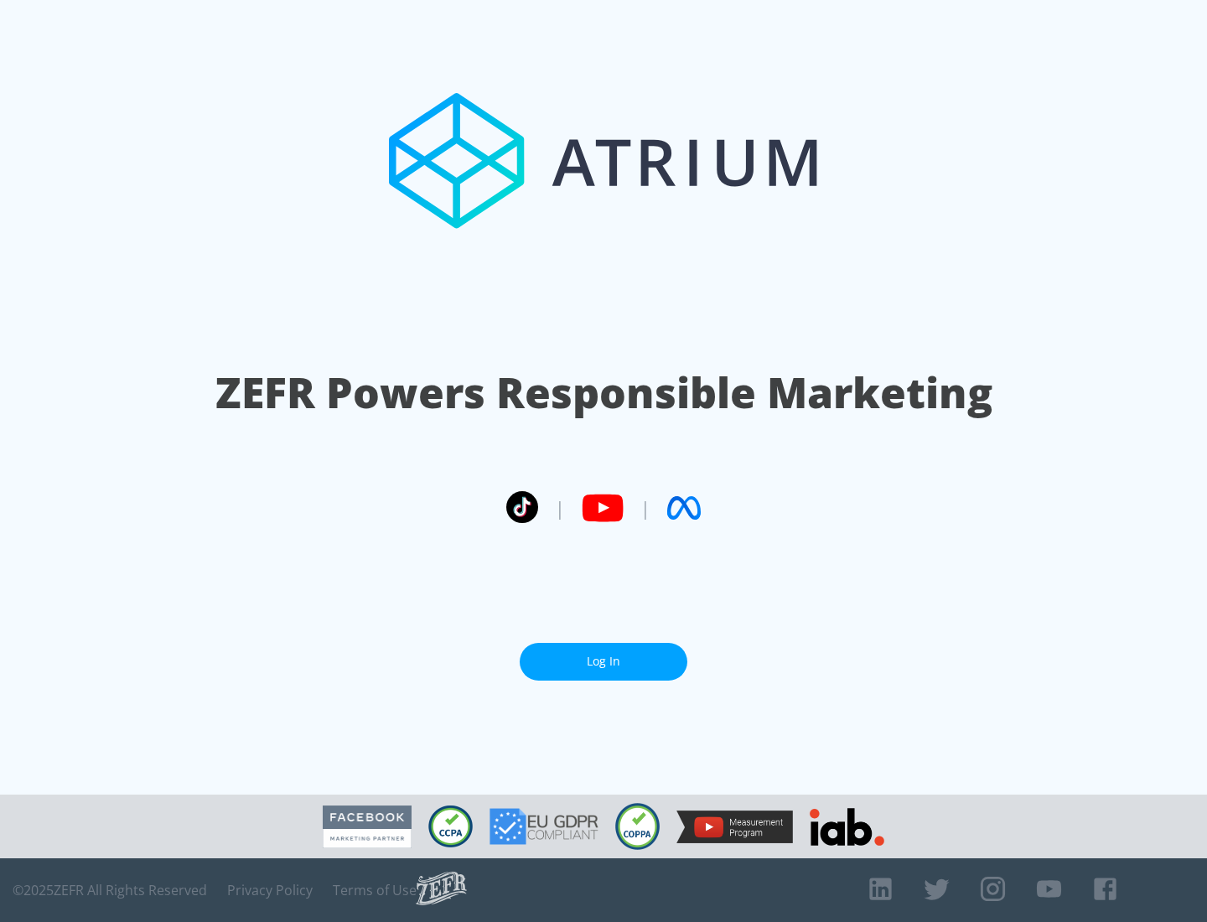
click at [603, 661] on link "Log In" at bounding box center [604, 662] width 168 height 38
